Goal: Transaction & Acquisition: Purchase product/service

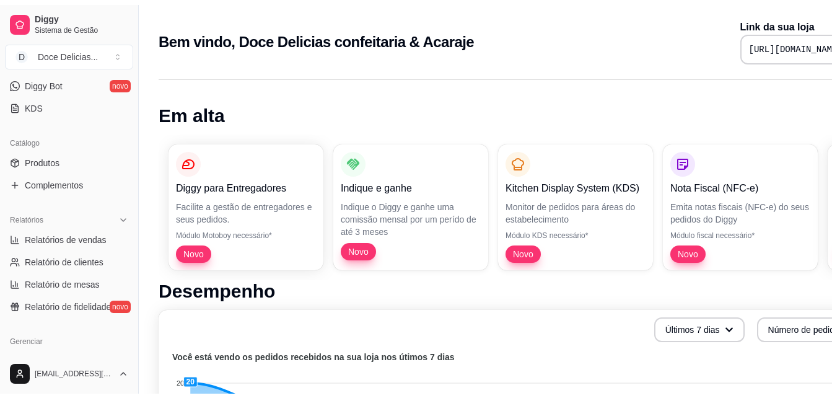
scroll to position [273, 0]
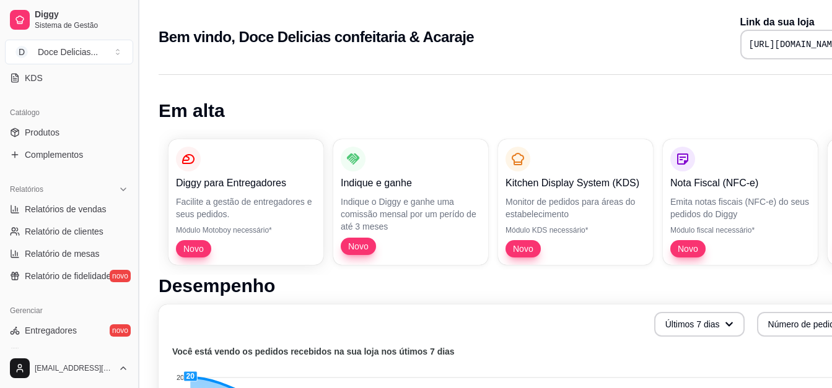
click at [137, 76] on button "Toggle Sidebar" at bounding box center [138, 194] width 10 height 388
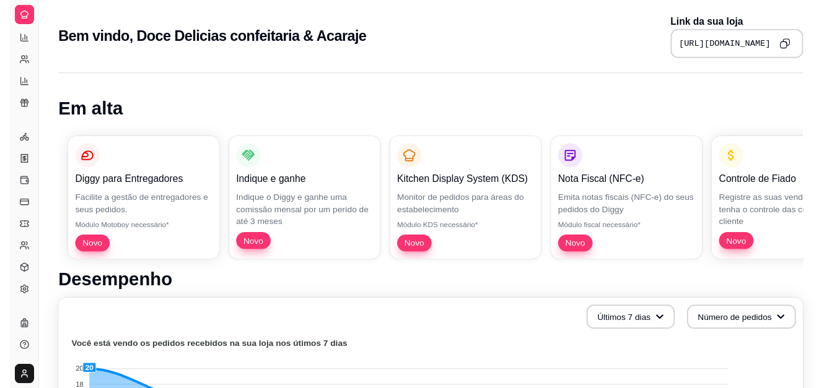
scroll to position [192, 0]
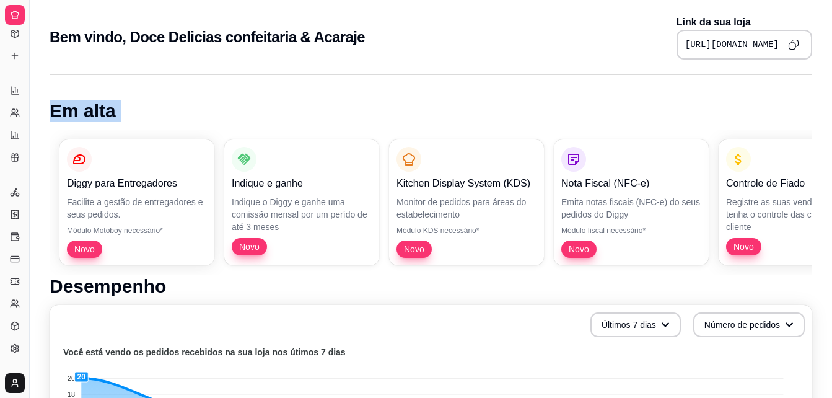
drag, startPoint x: 137, startPoint y: 76, endPoint x: 35, endPoint y: 107, distance: 106.6
click at [30, 111] on button "Toggle Sidebar" at bounding box center [29, 199] width 10 height 398
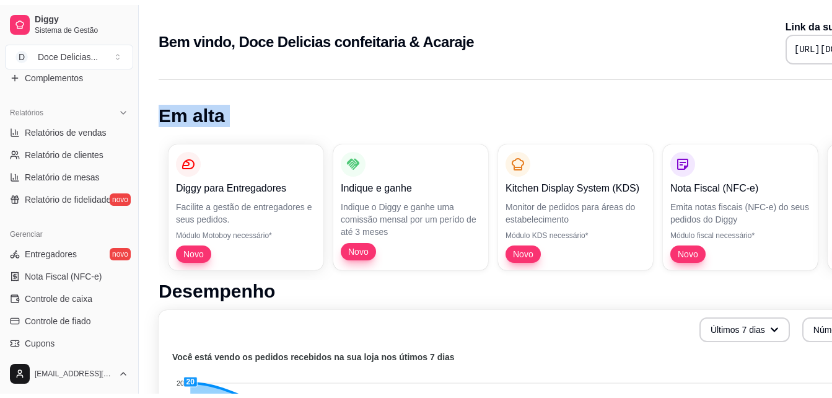
scroll to position [397, 0]
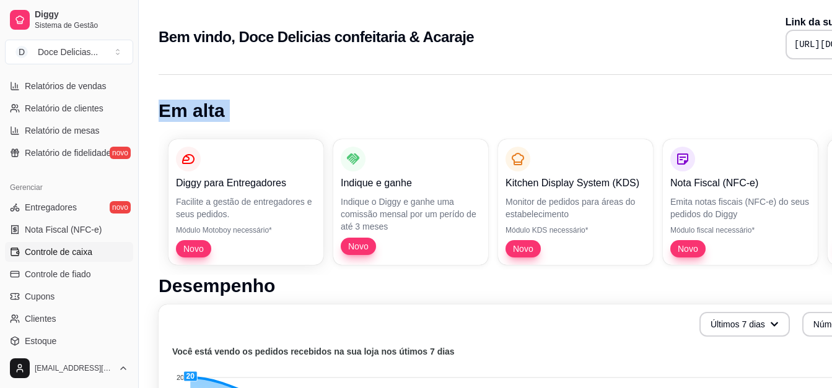
click at [72, 245] on link "Controle de caixa" at bounding box center [69, 252] width 128 height 20
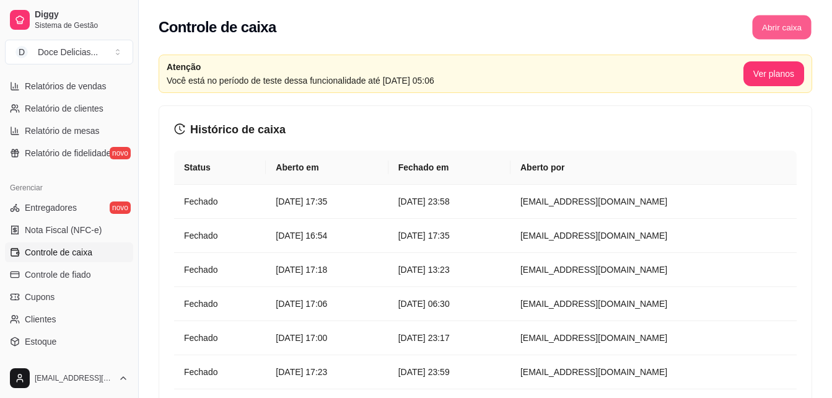
click at [758, 22] on button "Abrir caixa" at bounding box center [781, 27] width 59 height 24
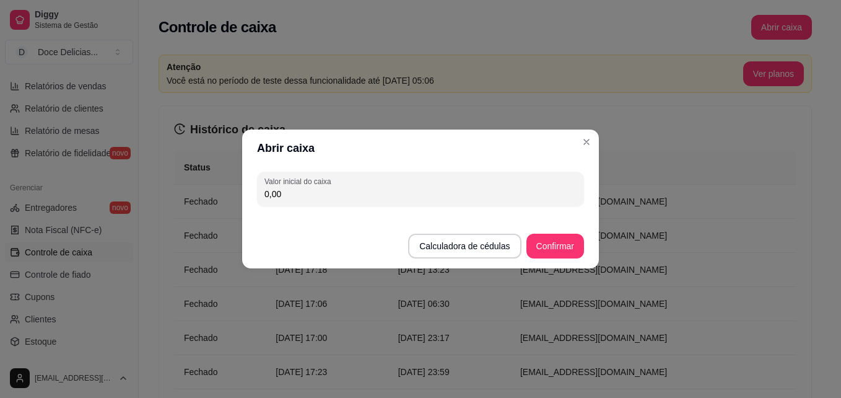
click at [457, 198] on input "0,00" at bounding box center [421, 194] width 312 height 12
type input "122,00"
click at [576, 250] on button "Confirmar" at bounding box center [555, 246] width 56 height 24
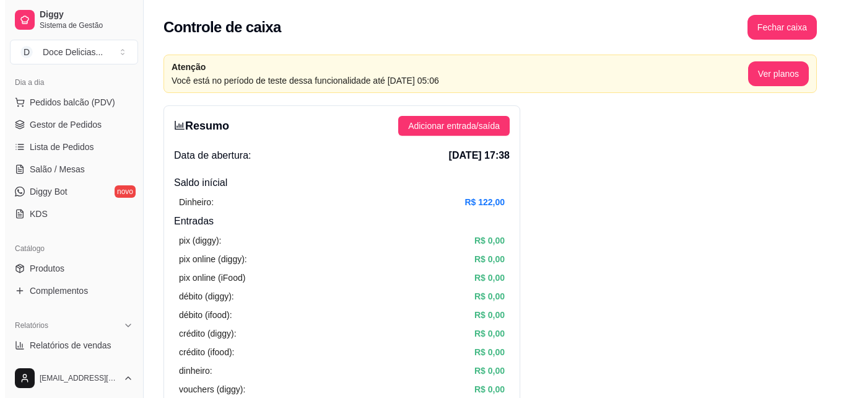
scroll to position [132, 0]
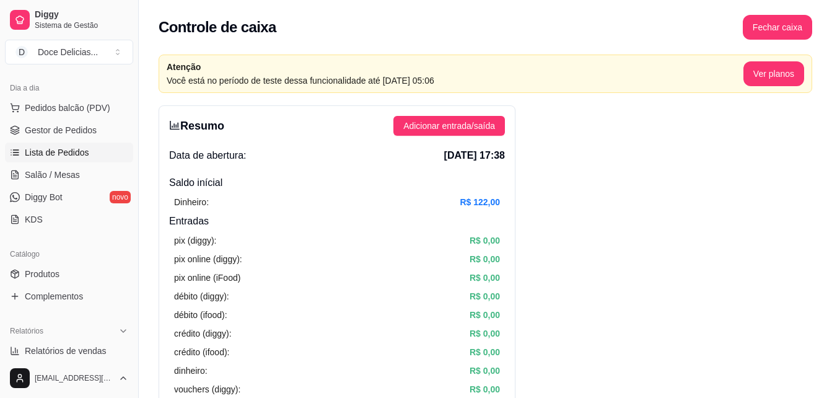
click at [61, 144] on link "Lista de Pedidos" at bounding box center [69, 153] width 128 height 20
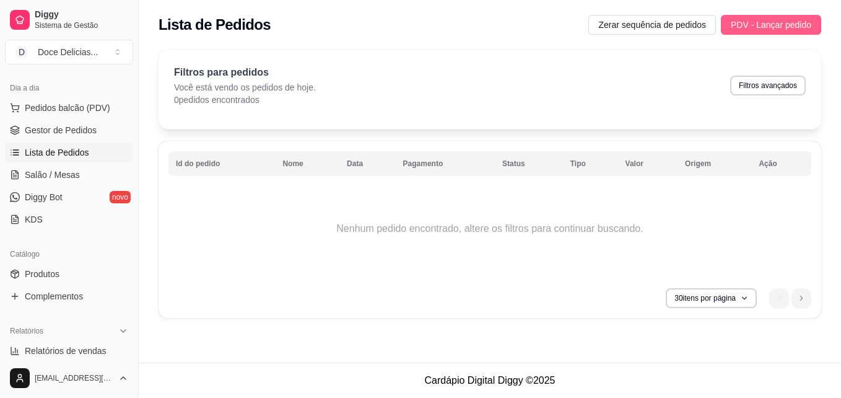
click at [741, 24] on span "PDV - Lançar pedido" at bounding box center [771, 25] width 81 height 14
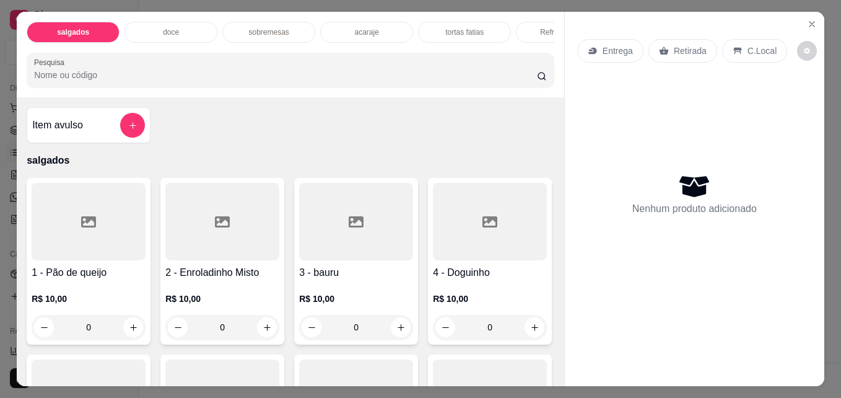
click at [173, 27] on p "doce" at bounding box center [171, 32] width 16 height 10
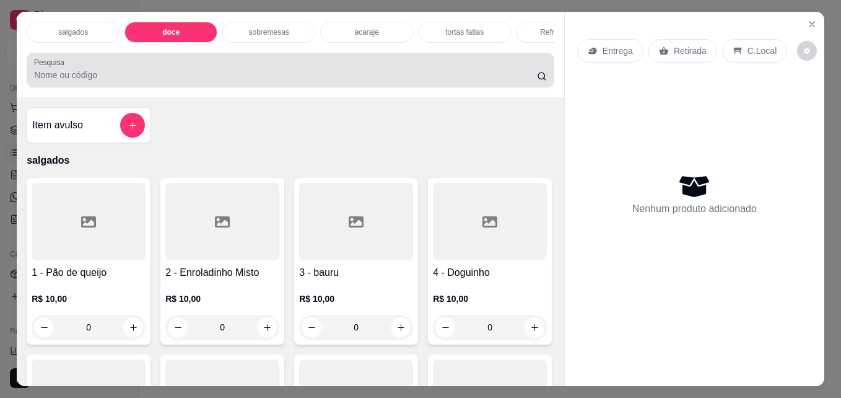
scroll to position [32, 0]
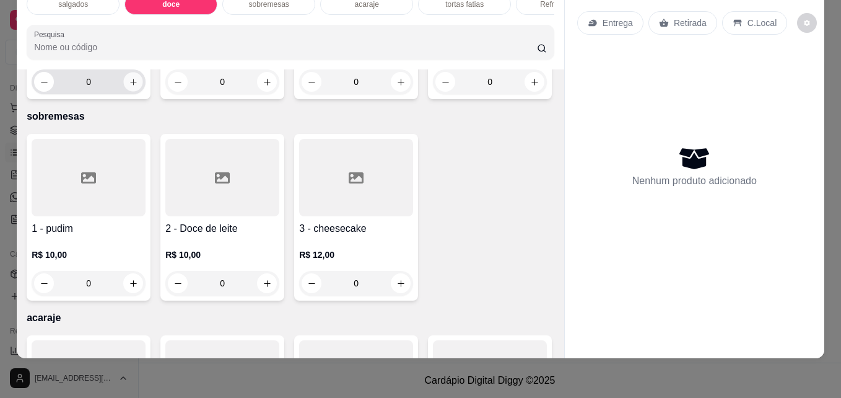
click at [128, 92] on button "increase-product-quantity" at bounding box center [133, 81] width 19 height 19
type input "1"
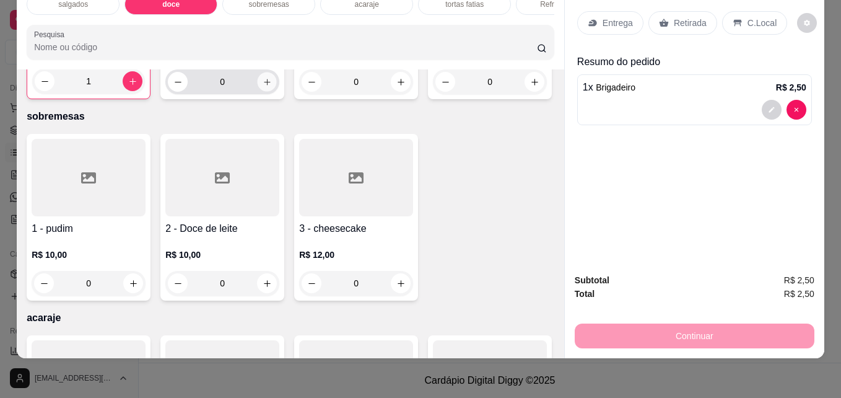
click at [268, 92] on button "increase-product-quantity" at bounding box center [267, 81] width 19 height 19
type input "1"
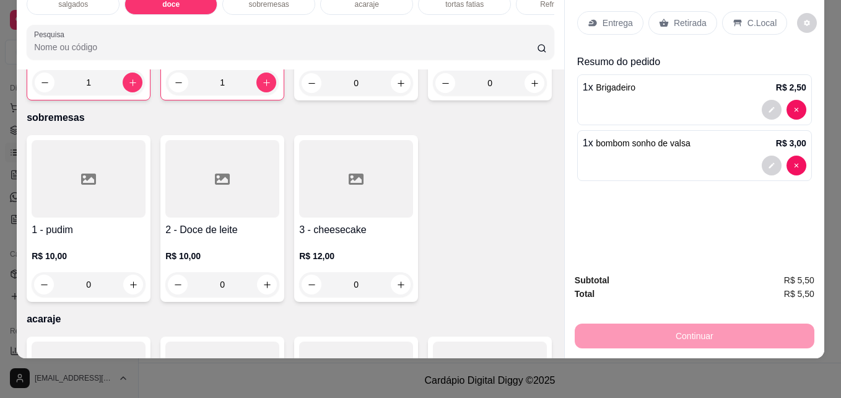
click at [690, 25] on div "Retirada" at bounding box center [683, 23] width 69 height 24
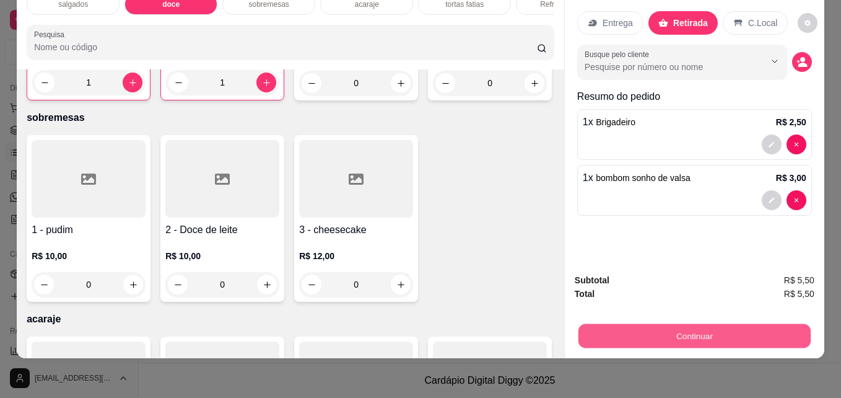
click at [695, 323] on button "Continuar" at bounding box center [695, 335] width 232 height 24
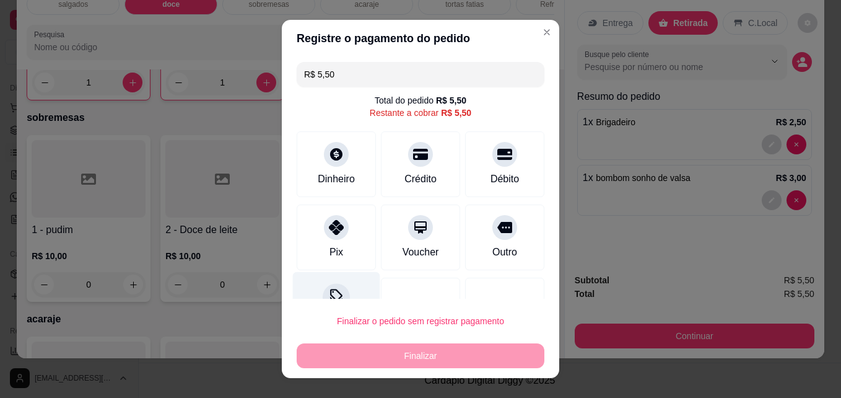
click at [331, 297] on icon at bounding box center [336, 297] width 16 height 16
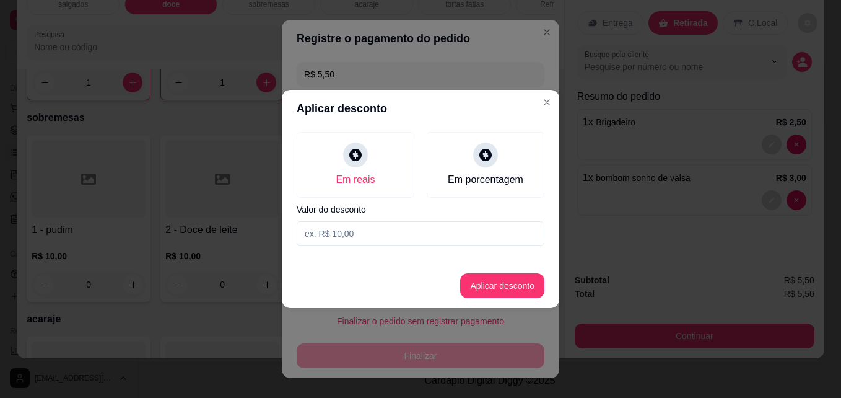
click at [343, 226] on input at bounding box center [421, 233] width 248 height 25
type input "0,50"
click at [462, 292] on button "Aplicar desconto" at bounding box center [502, 286] width 81 height 24
type input "R$ 5,00"
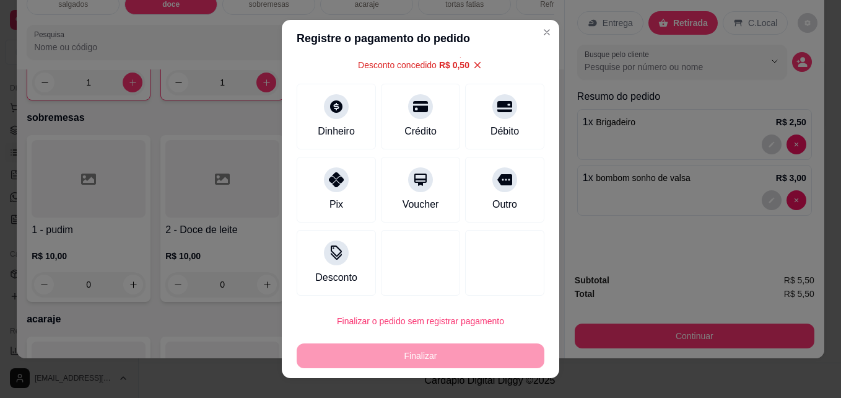
scroll to position [62, 0]
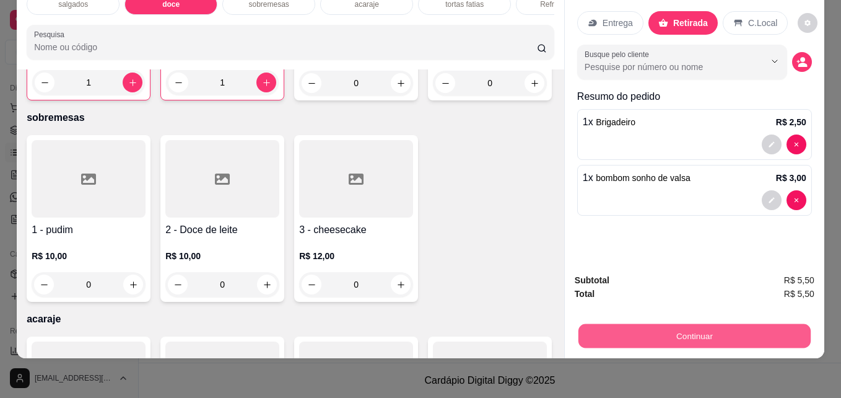
click at [667, 325] on button "Continuar" at bounding box center [695, 335] width 232 height 24
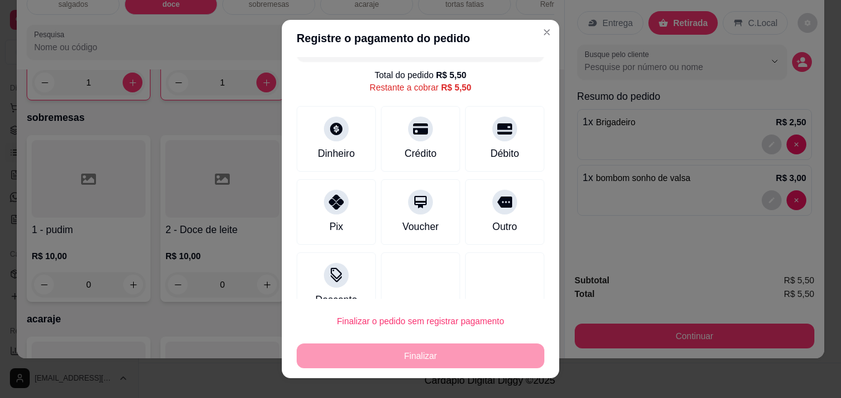
scroll to position [50, 0]
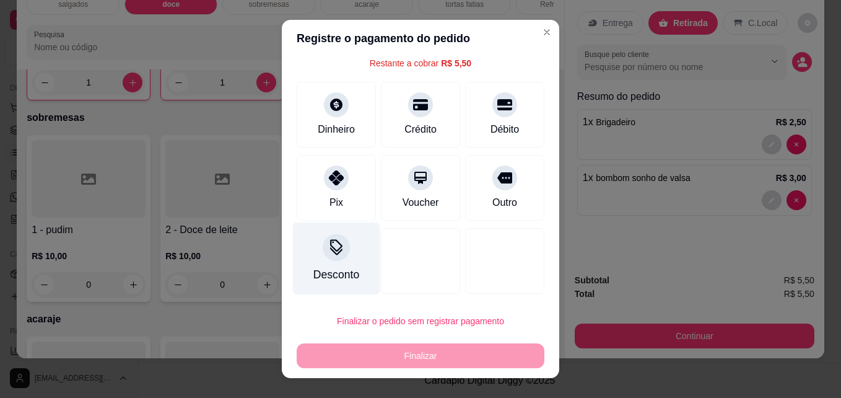
click at [330, 253] on icon at bounding box center [336, 251] width 12 height 8
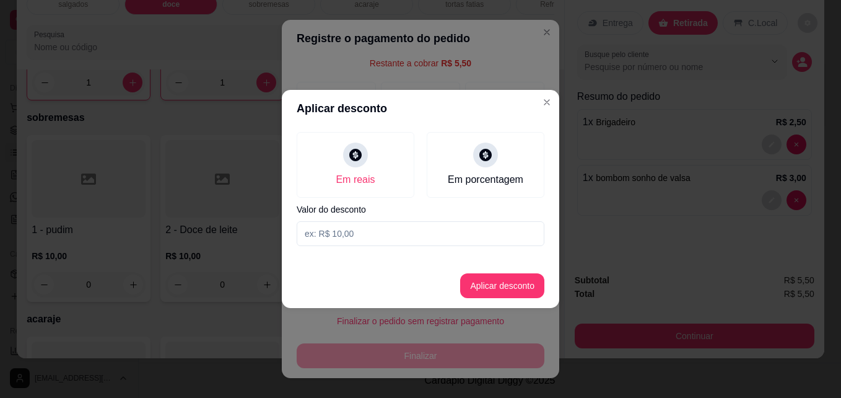
click at [343, 237] on input at bounding box center [421, 233] width 248 height 25
type input "0,50"
click at [488, 276] on button "Aplicar desconto" at bounding box center [502, 286] width 81 height 24
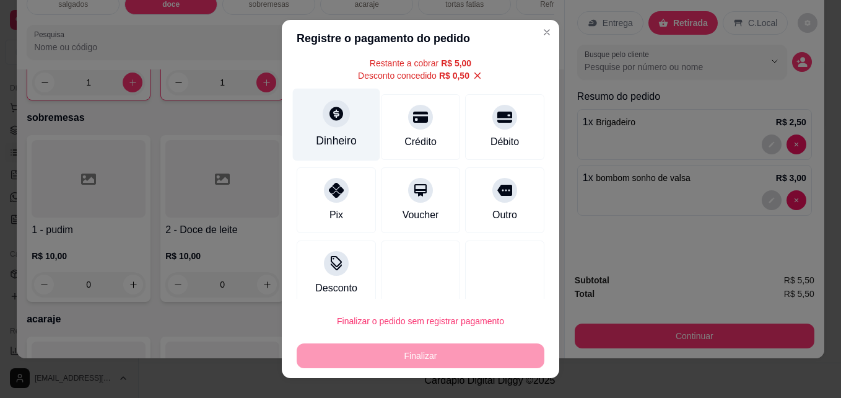
click at [343, 141] on div "Dinheiro" at bounding box center [336, 141] width 41 height 16
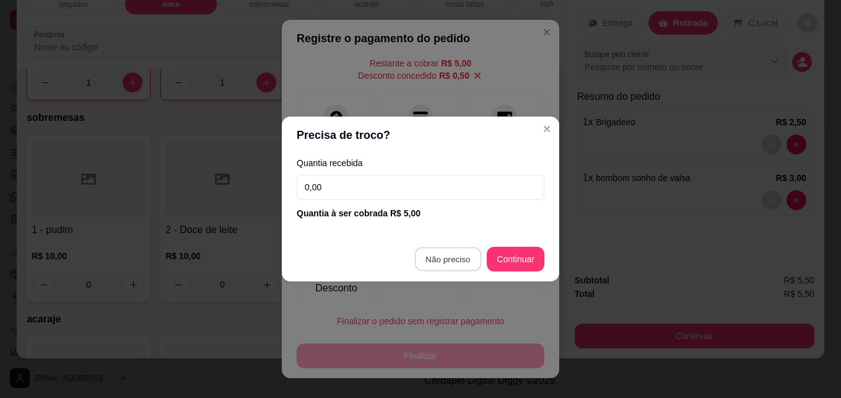
type input "R$ 0,00"
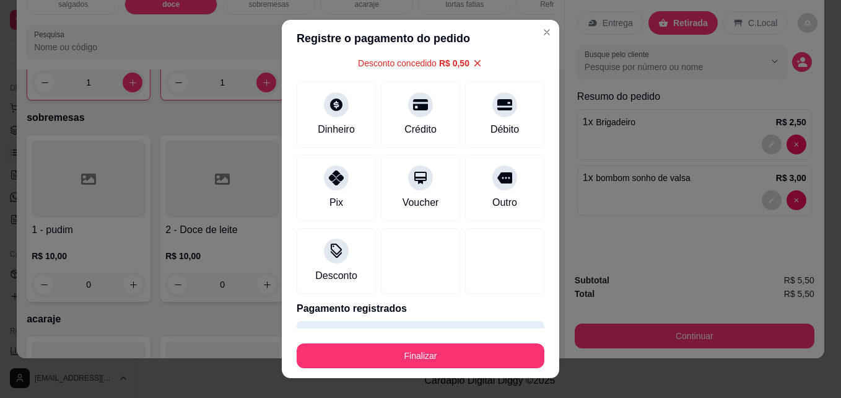
scroll to position [37, 0]
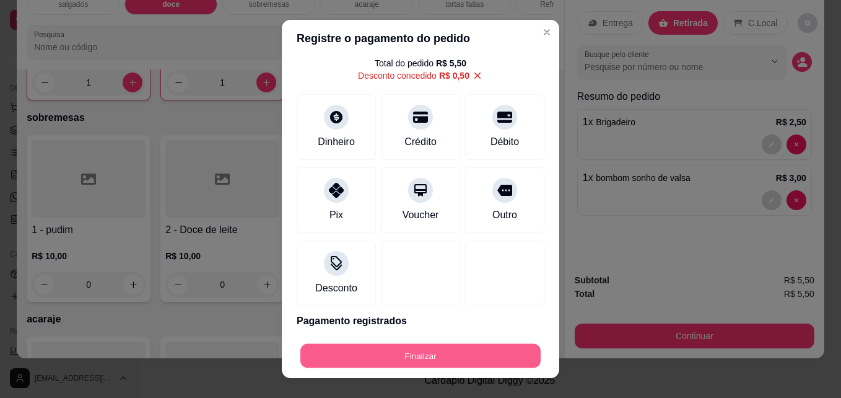
click at [449, 353] on button "Finalizar" at bounding box center [421, 356] width 240 height 24
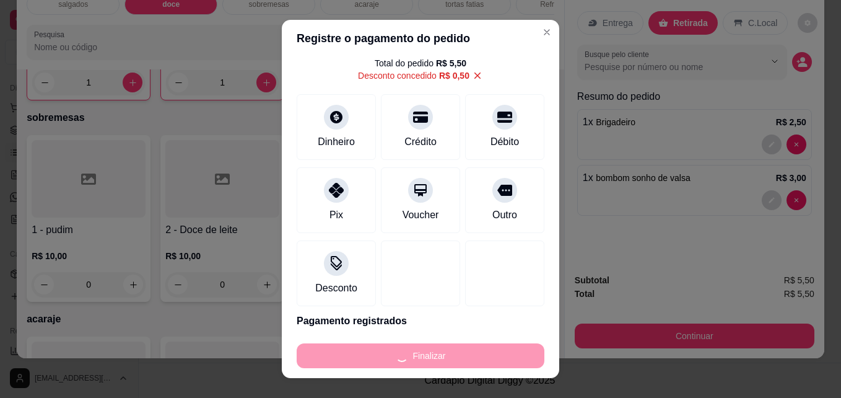
type input "0"
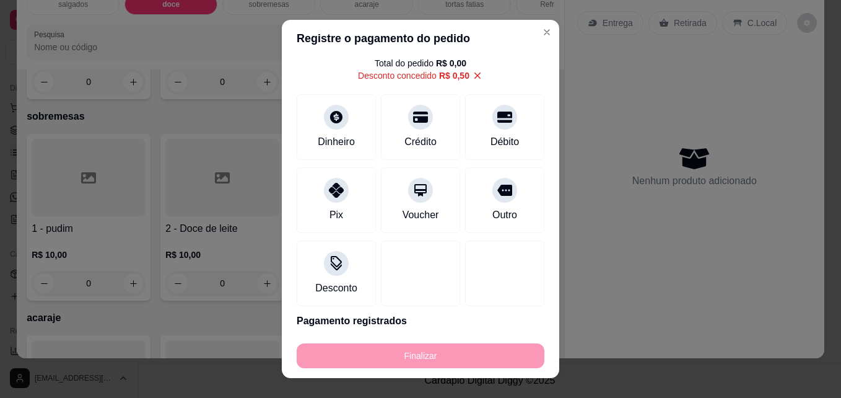
type input "-R$ 5,50"
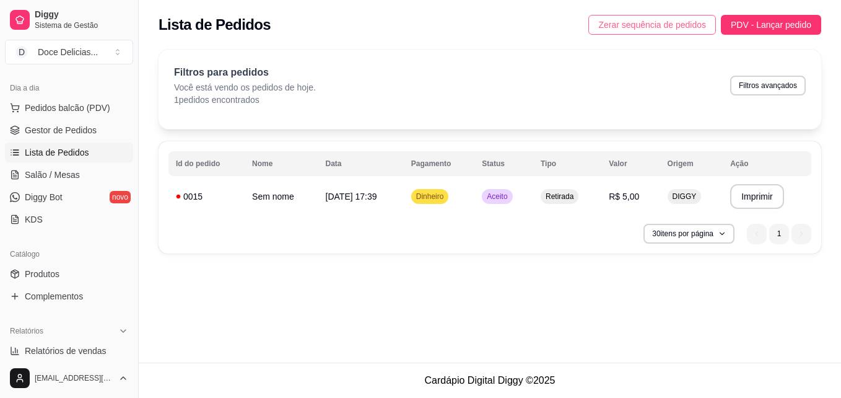
click at [615, 29] on span "Zerar sequência de pedidos" at bounding box center [653, 25] width 108 height 14
